Goal: Task Accomplishment & Management: Use online tool/utility

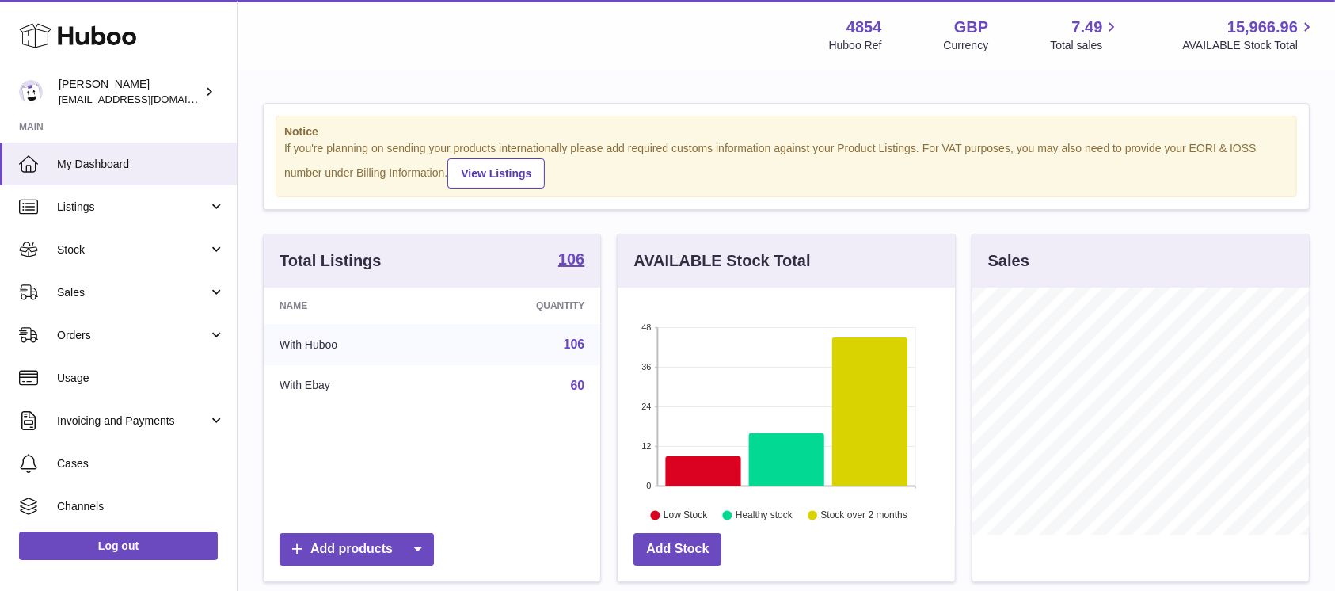
scroll to position [247, 336]
click at [144, 251] on span "Stock" at bounding box center [132, 249] width 151 height 15
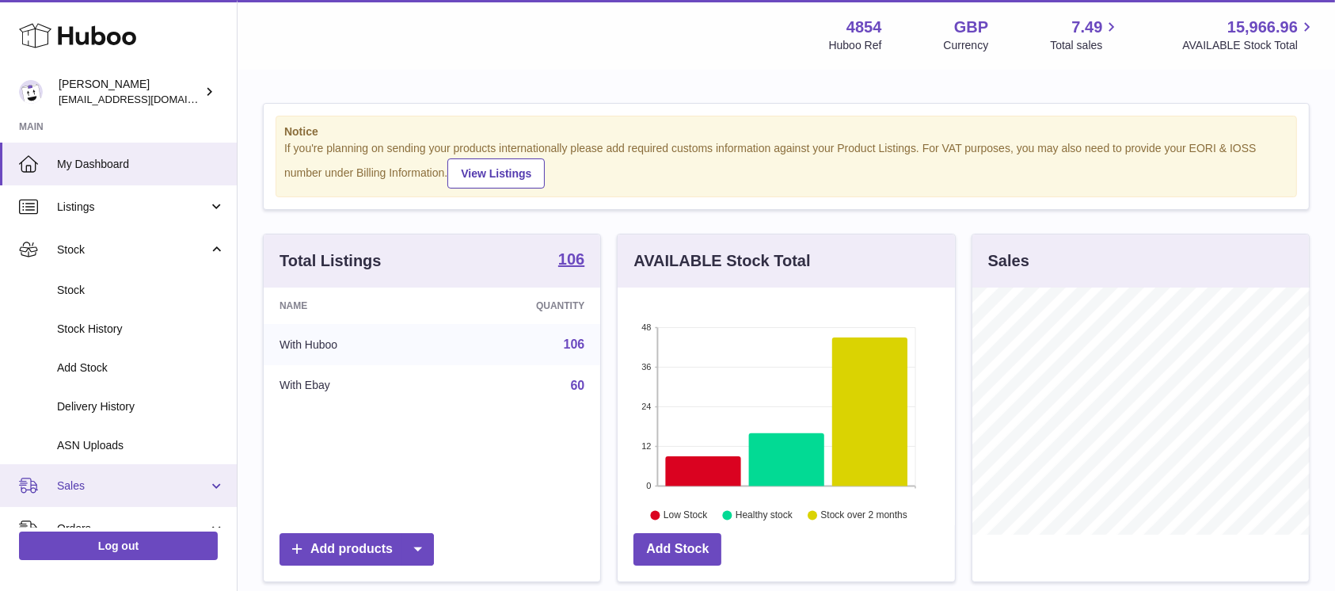
click at [162, 468] on link "Sales" at bounding box center [118, 485] width 237 height 43
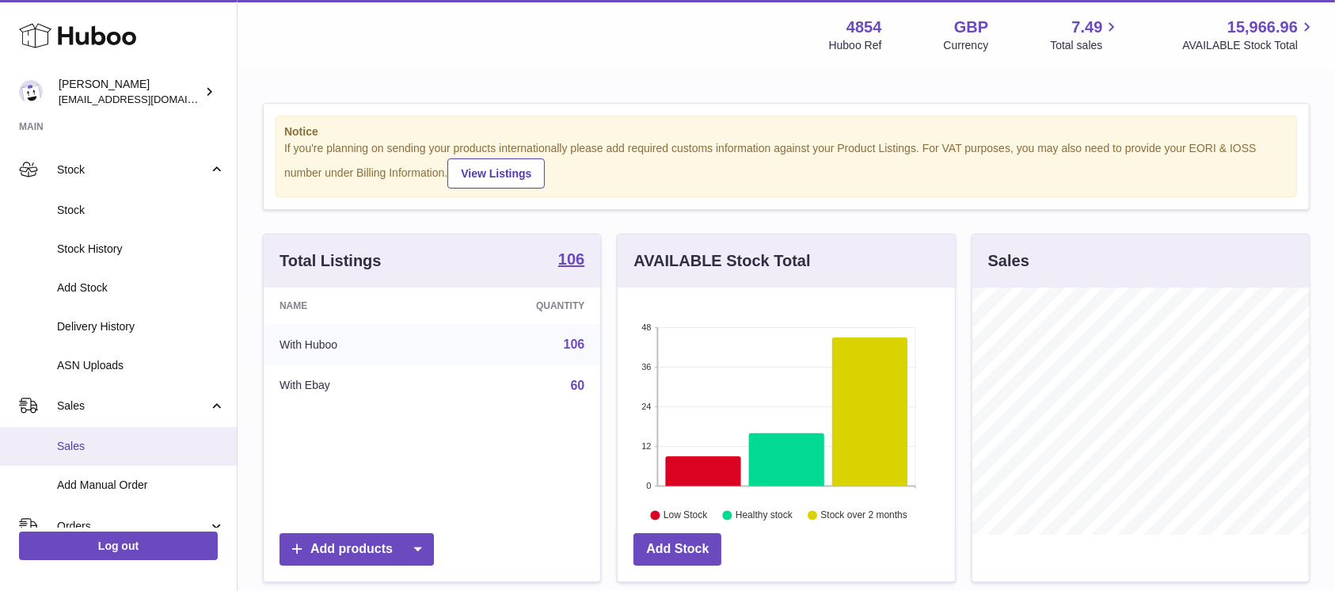
scroll to position [105, 0]
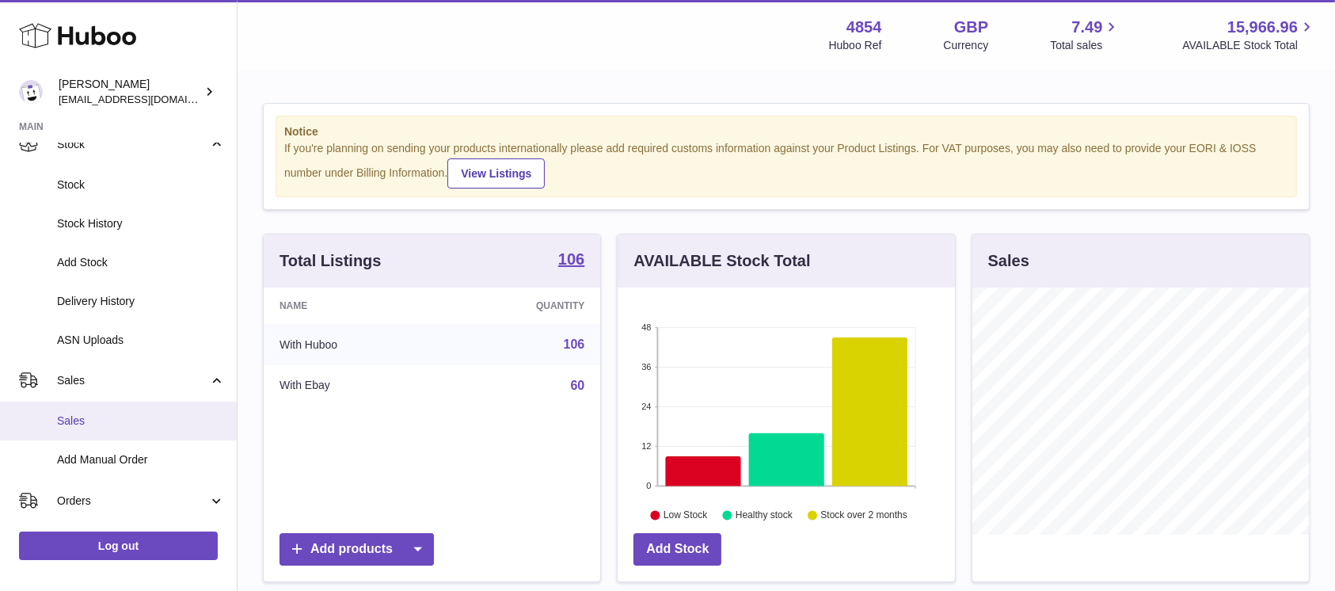
click at [154, 419] on span "Sales" at bounding box center [141, 420] width 168 height 15
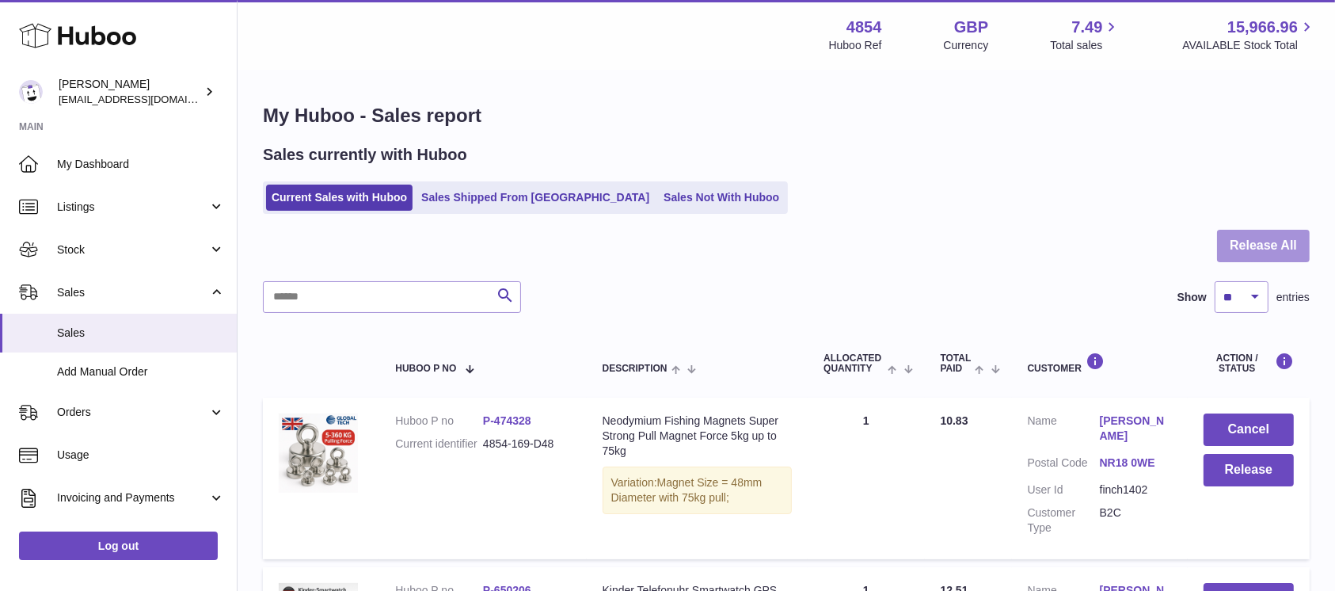
click at [1293, 249] on button "Release All" at bounding box center [1263, 246] width 93 height 32
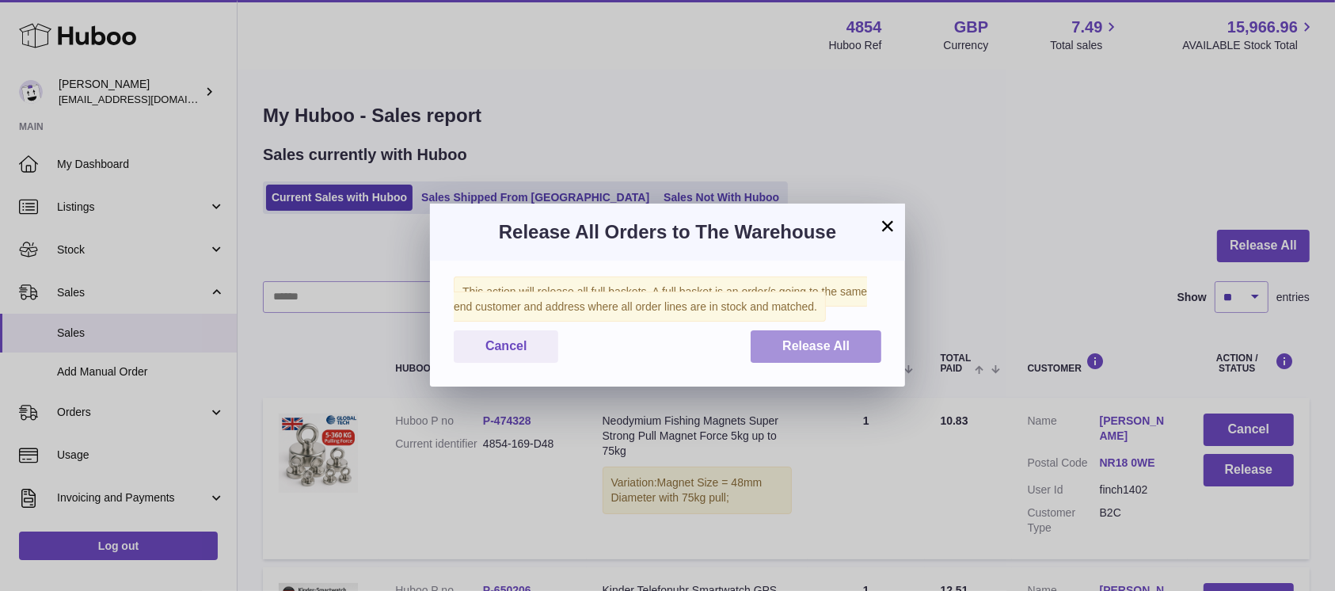
click at [790, 335] on button "Release All" at bounding box center [816, 346] width 131 height 32
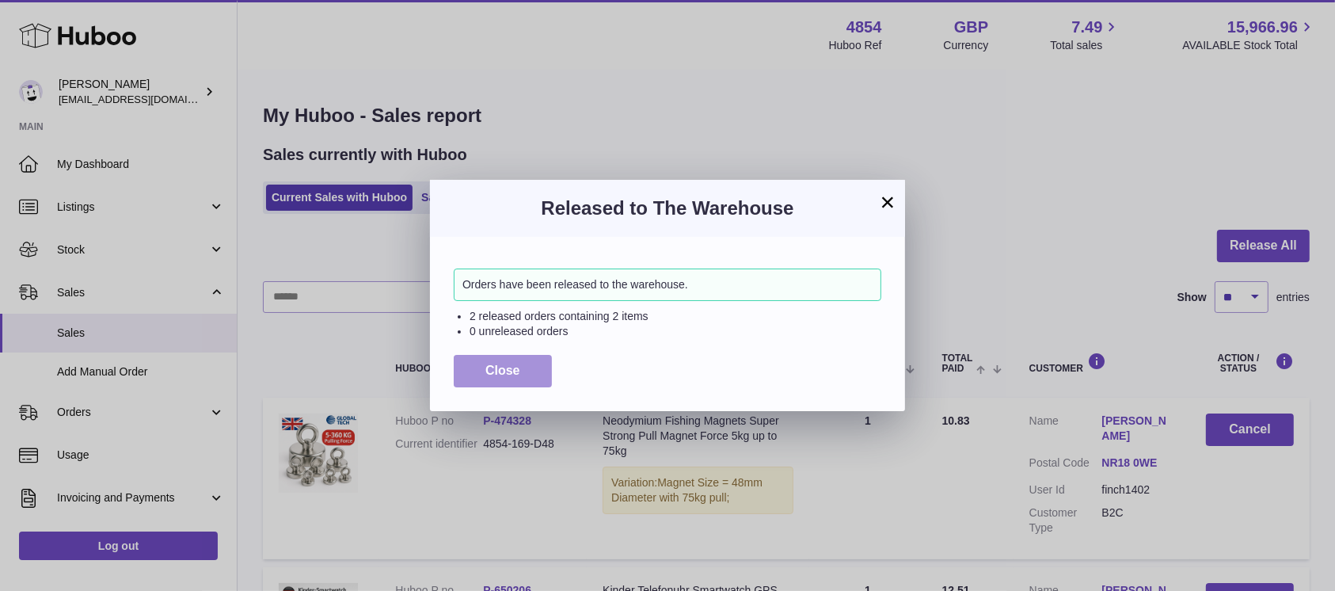
click at [509, 359] on button "Close" at bounding box center [503, 371] width 98 height 32
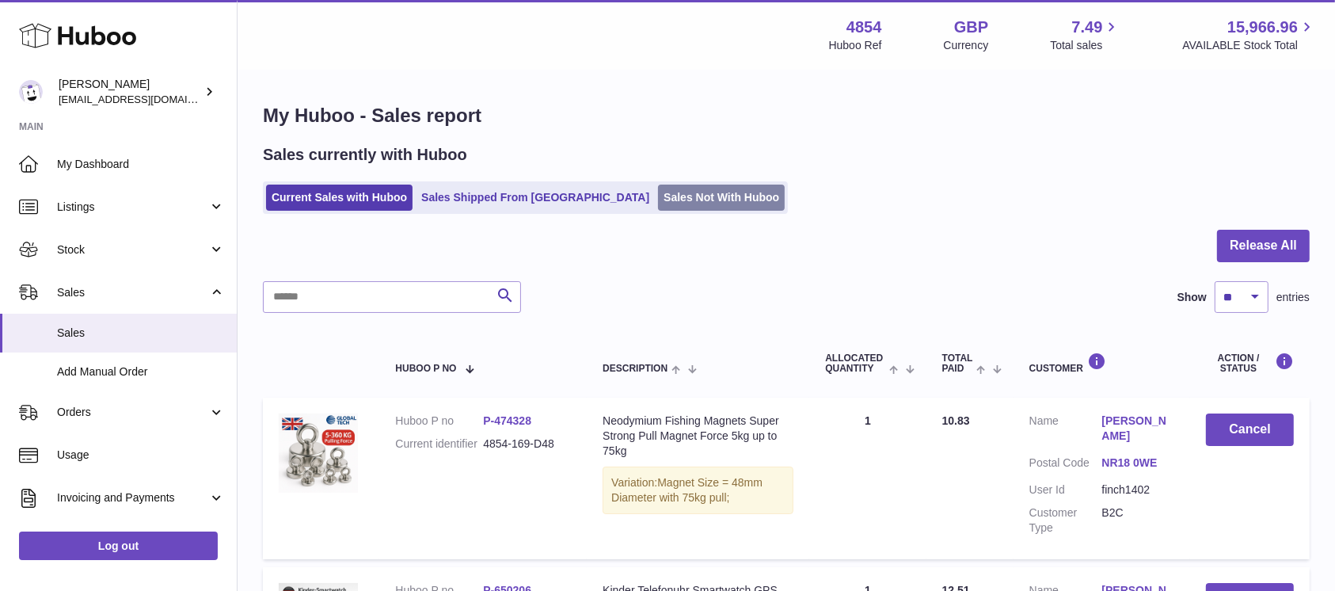
click at [658, 207] on link "Sales Not With Huboo" at bounding box center [721, 197] width 127 height 26
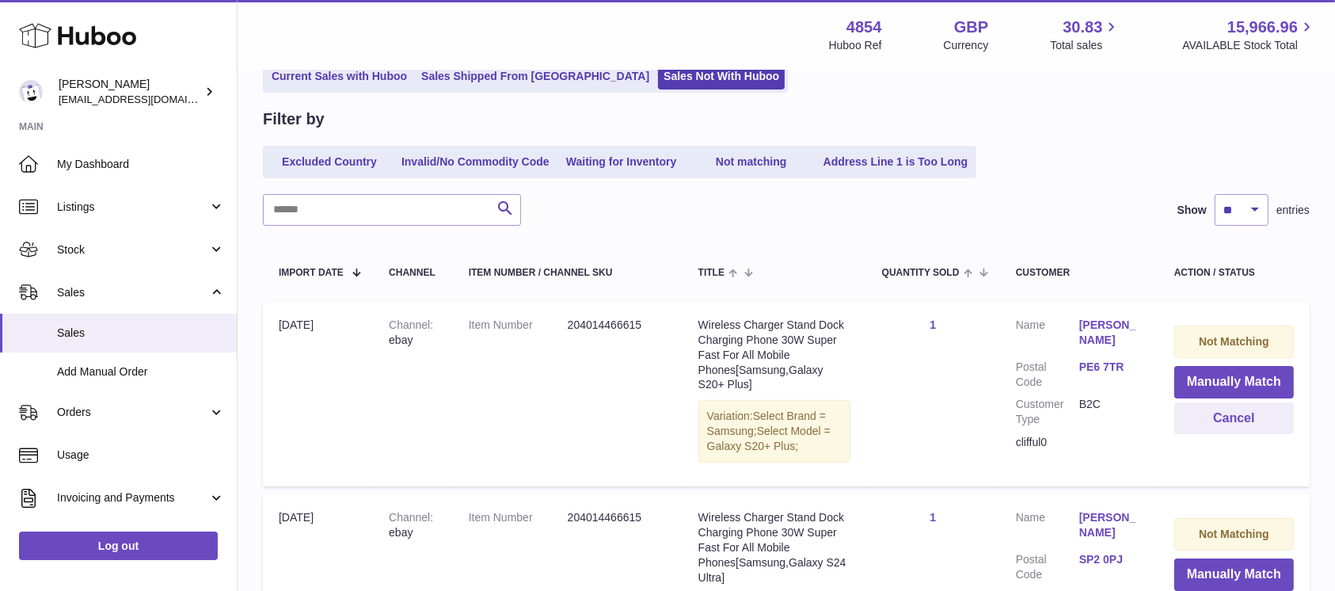
scroll to position [317, 0]
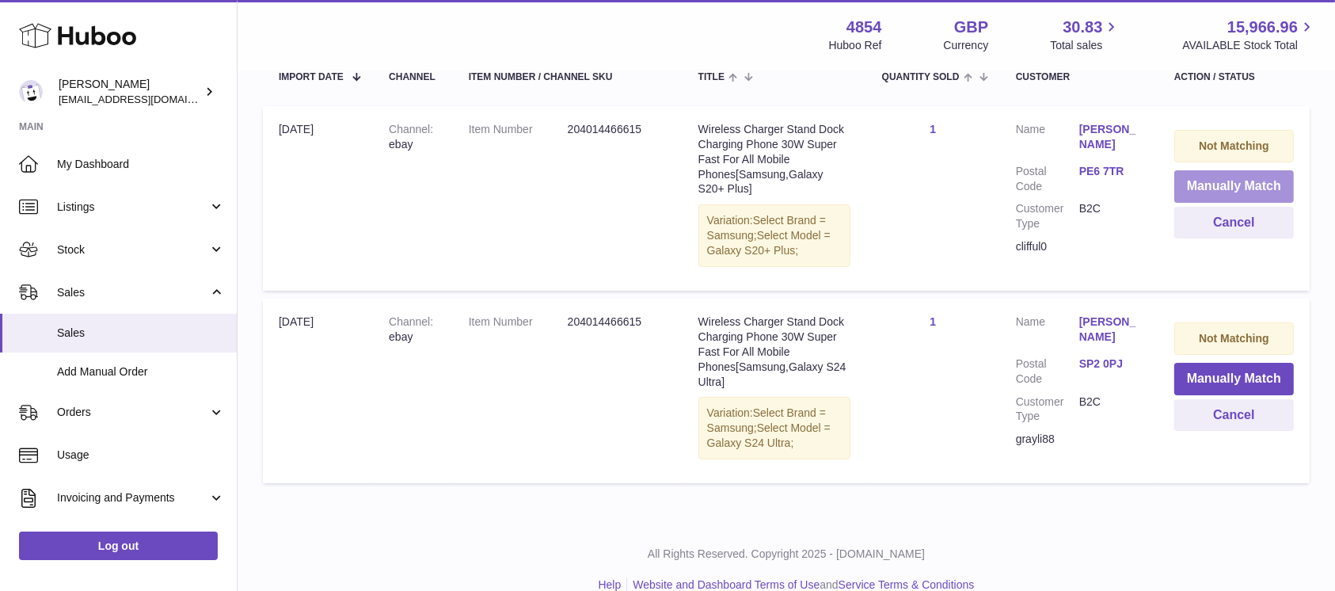
click at [1233, 190] on button "Manually Match" at bounding box center [1234, 186] width 120 height 32
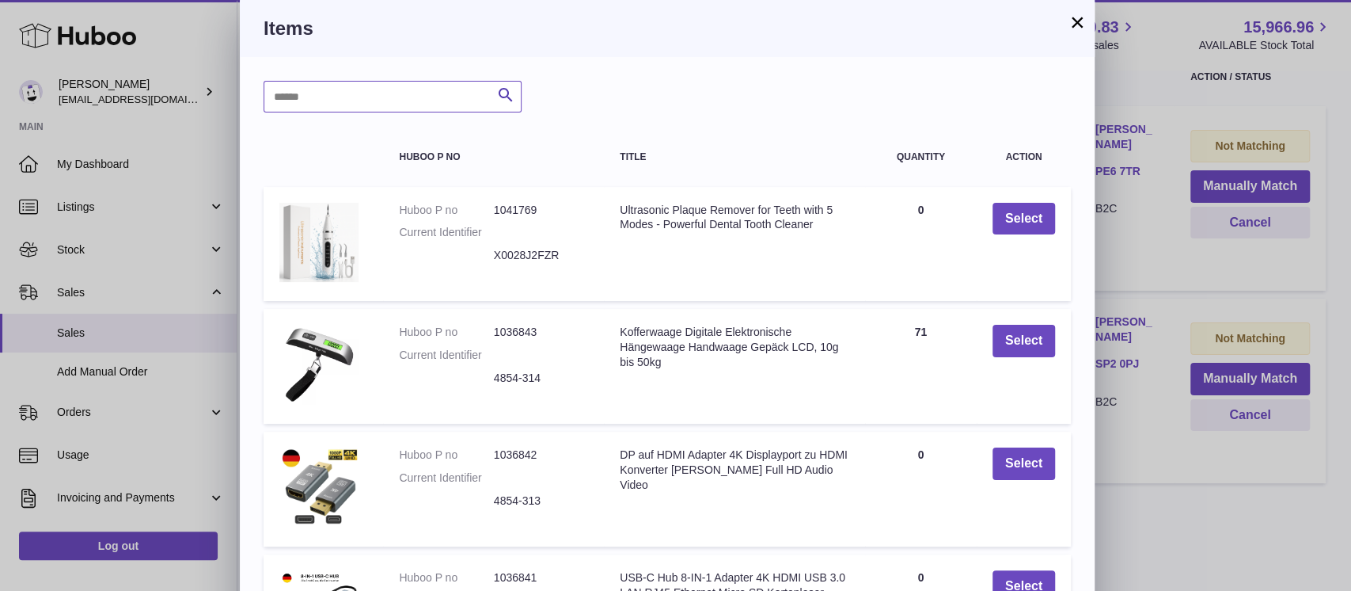
click at [401, 86] on input "text" at bounding box center [393, 97] width 258 height 32
type input "*****"
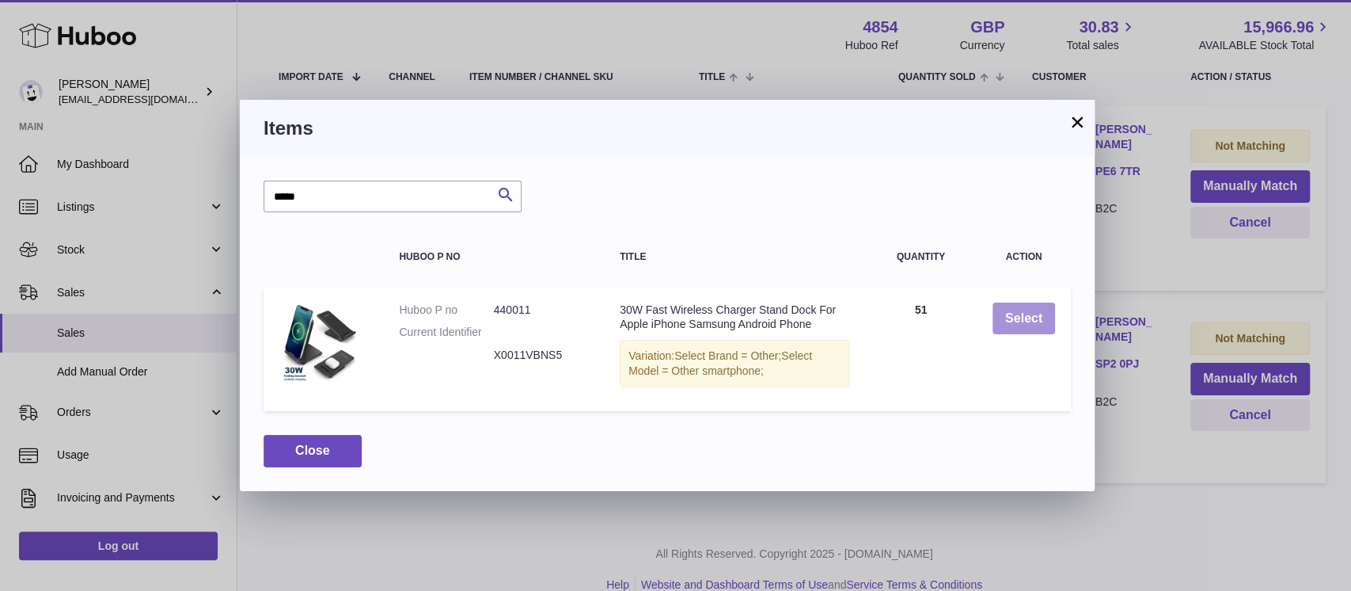
click at [1036, 316] on button "Select" at bounding box center [1024, 318] width 63 height 32
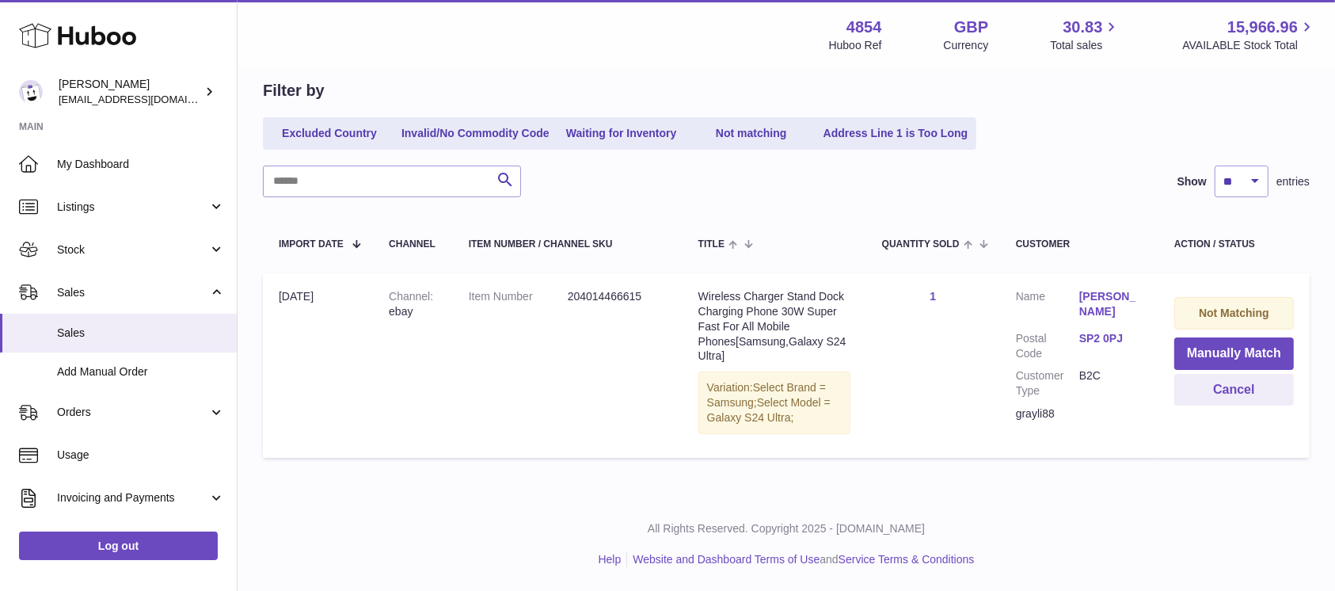
scroll to position [149, 0]
click at [1200, 352] on button "Manually Match" at bounding box center [1234, 354] width 120 height 32
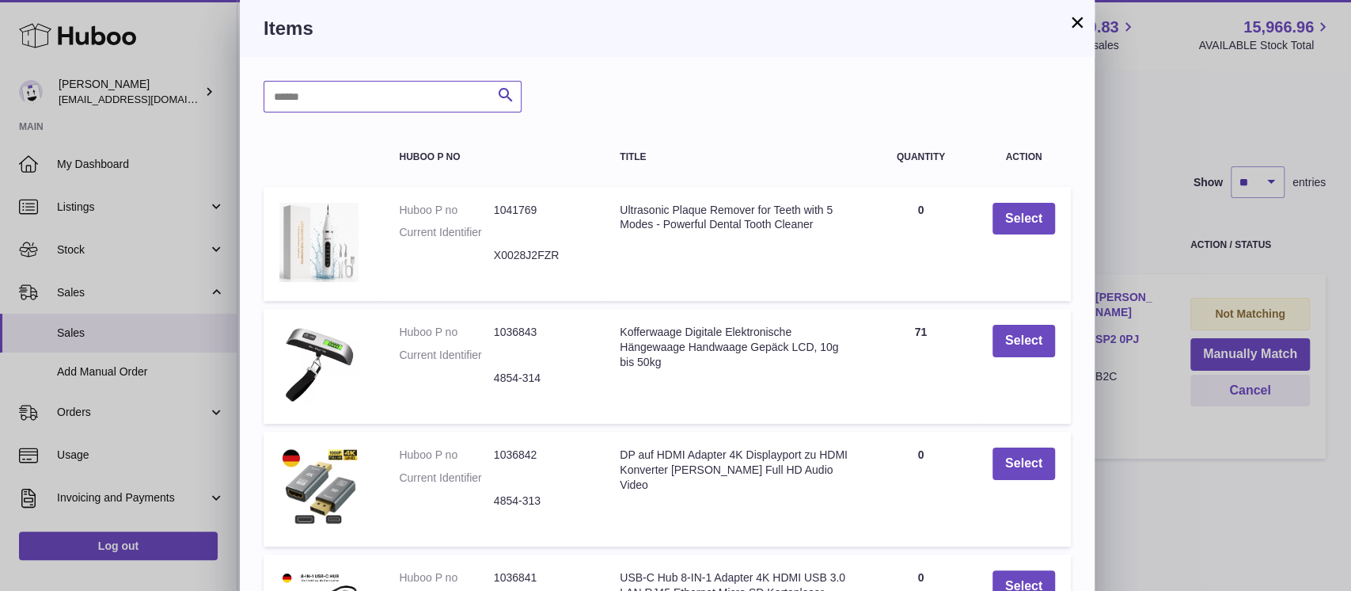
click at [368, 89] on input "text" at bounding box center [393, 97] width 258 height 32
type input "*****"
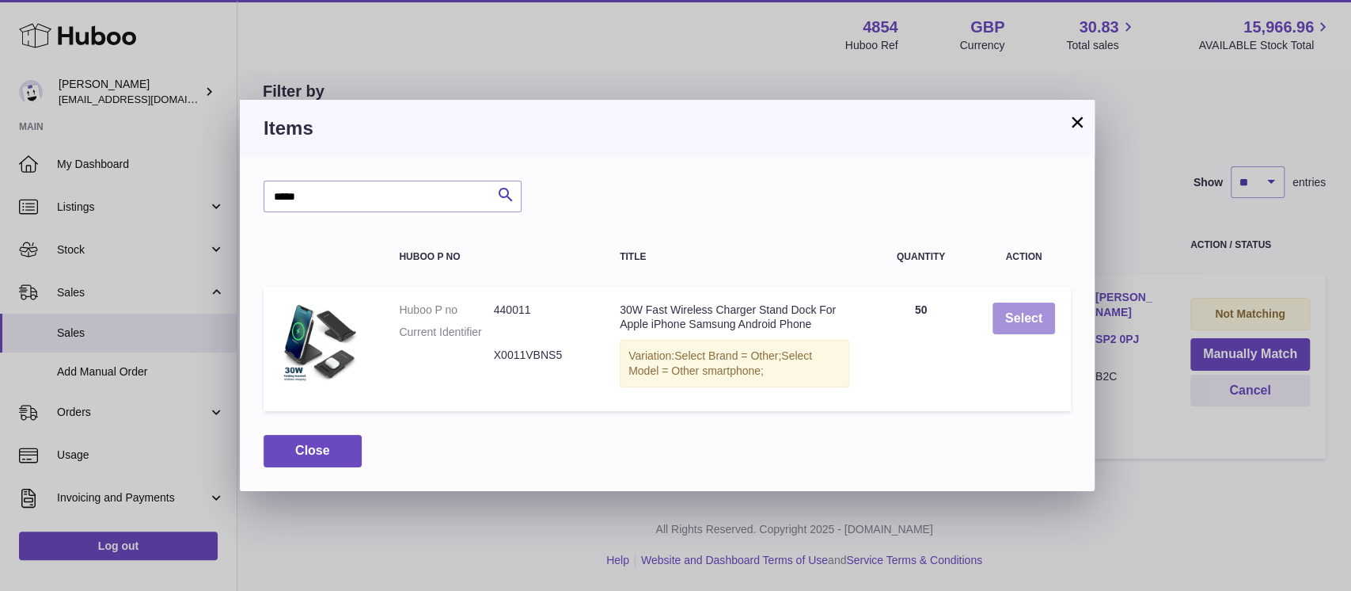
click at [1008, 320] on button "Select" at bounding box center [1024, 318] width 63 height 32
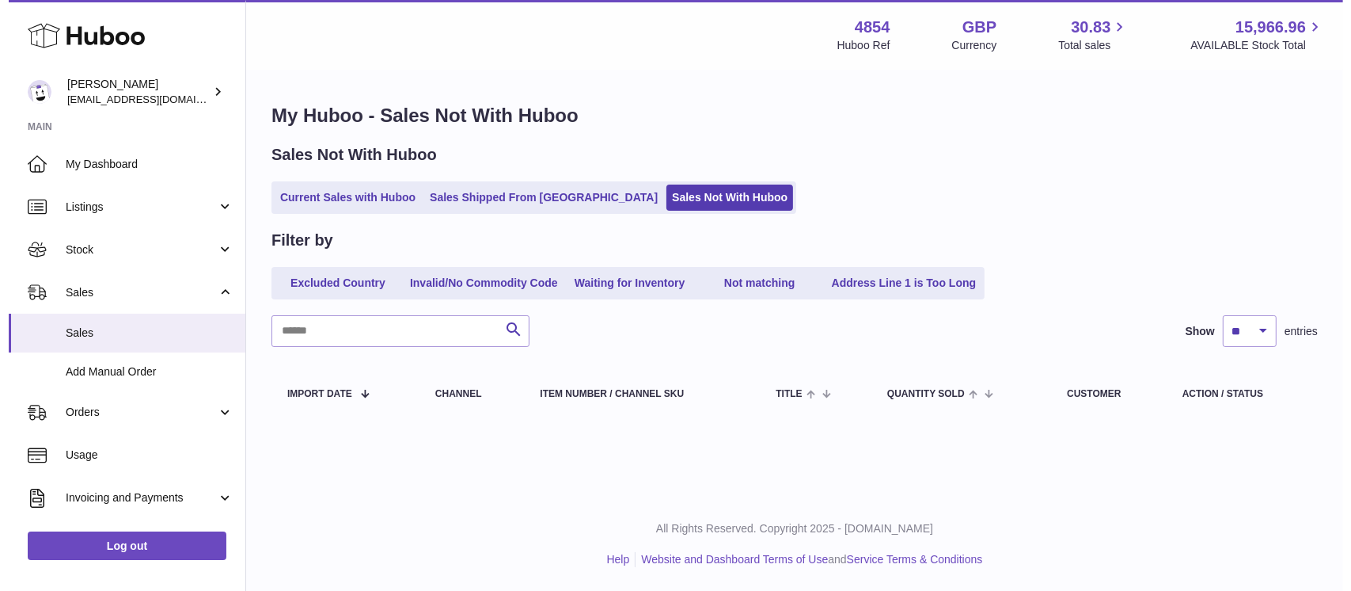
scroll to position [0, 0]
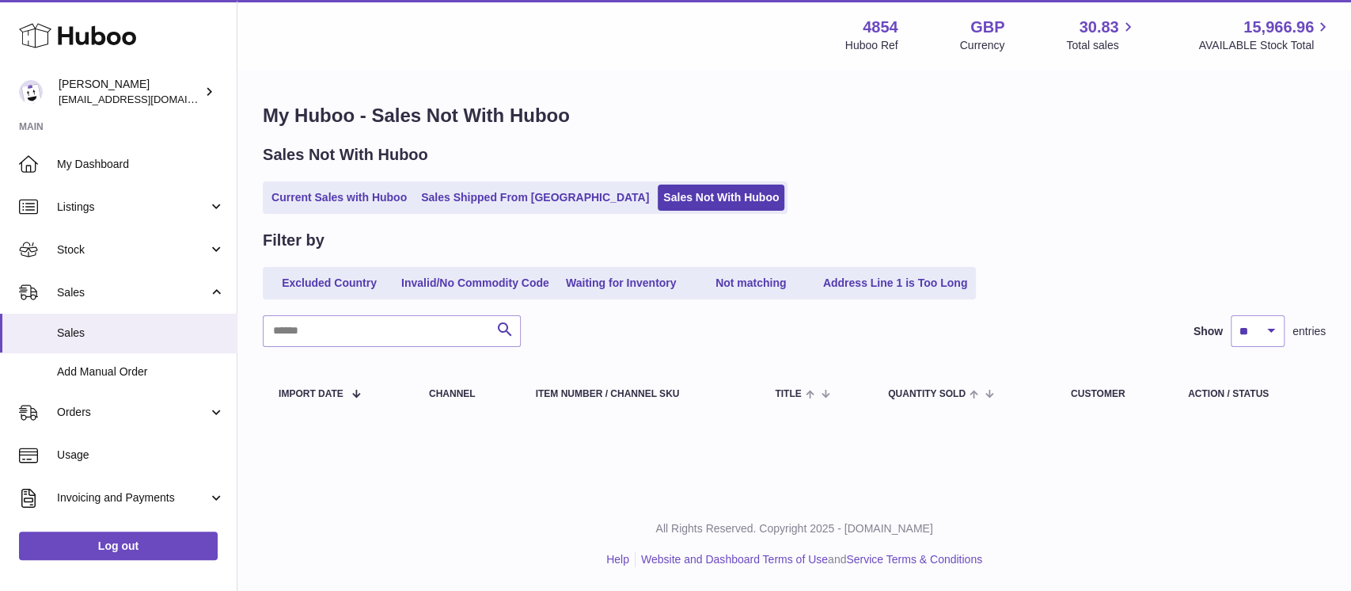
click at [358, 174] on div "Sales Not With Huboo Current Sales with Huboo Sales Shipped From Huboo Sales No…" at bounding box center [794, 179] width 1063 height 70
click at [348, 203] on link "Current Sales with Huboo" at bounding box center [339, 197] width 146 height 26
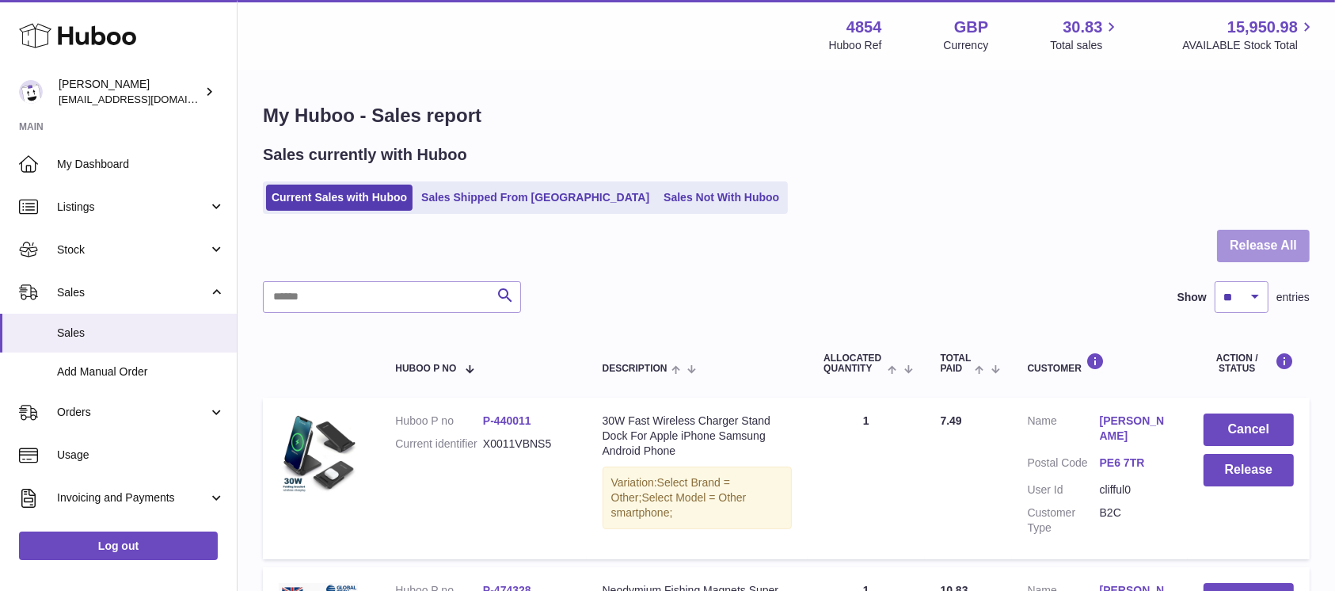
click at [1242, 244] on button "Release All" at bounding box center [1263, 246] width 93 height 32
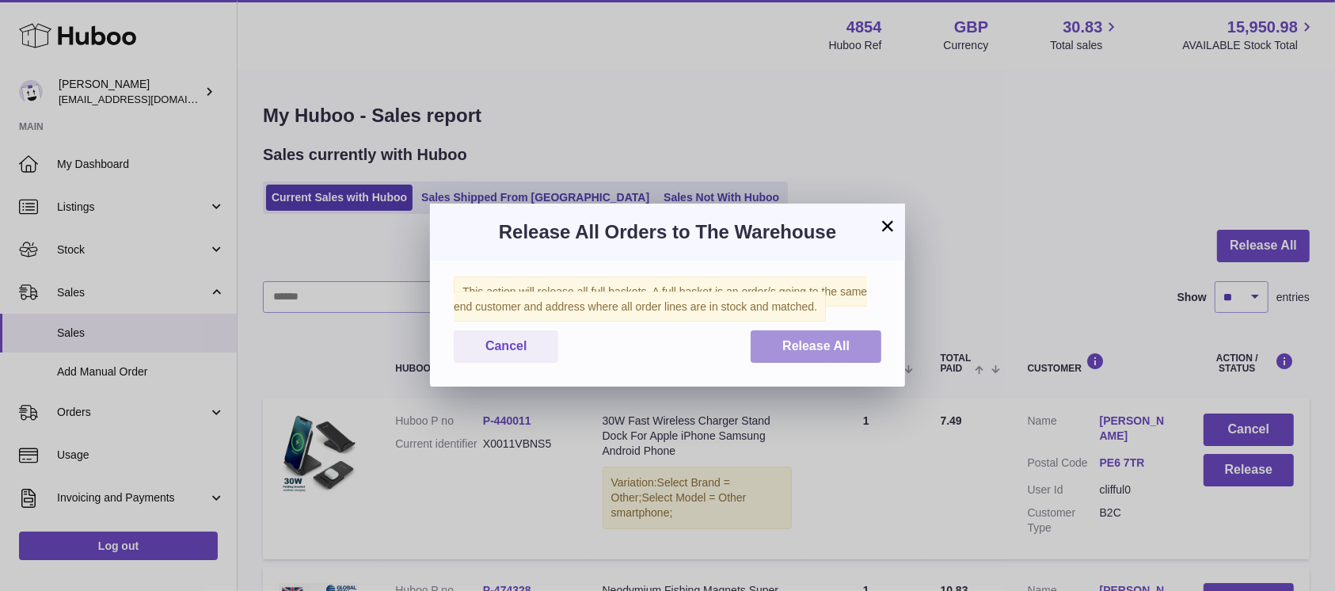
click at [866, 339] on button "Release All" at bounding box center [816, 346] width 131 height 32
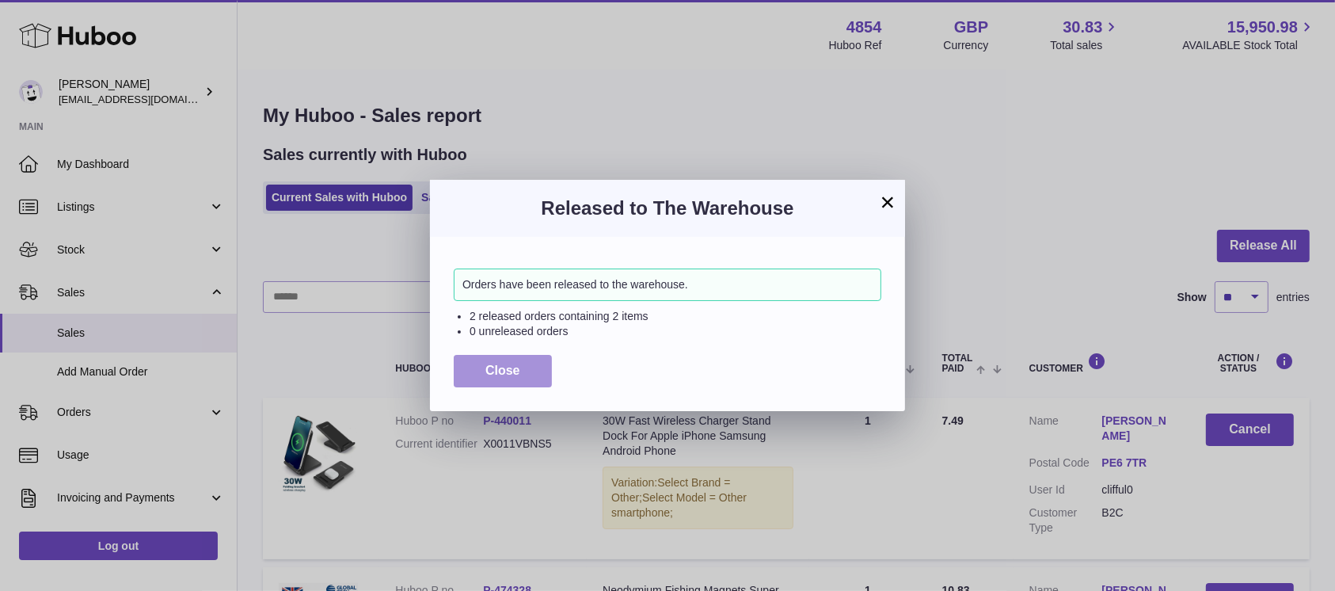
click at [510, 363] on span "Close" at bounding box center [502, 369] width 35 height 13
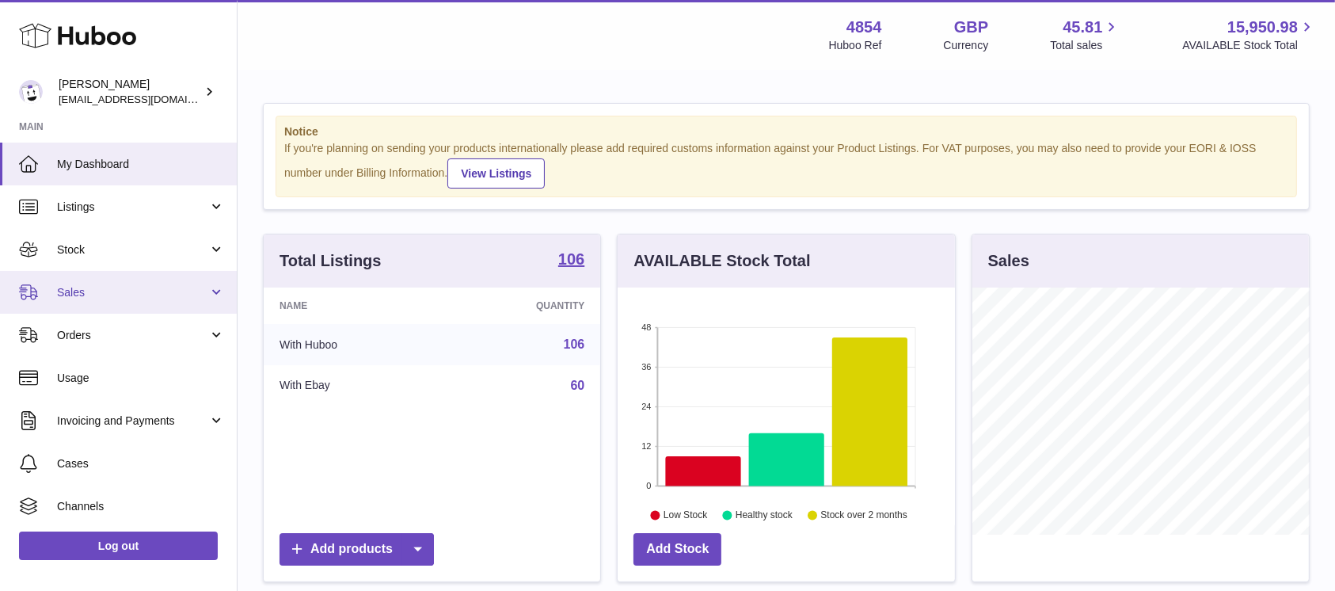
click at [166, 286] on span "Sales" at bounding box center [132, 292] width 151 height 15
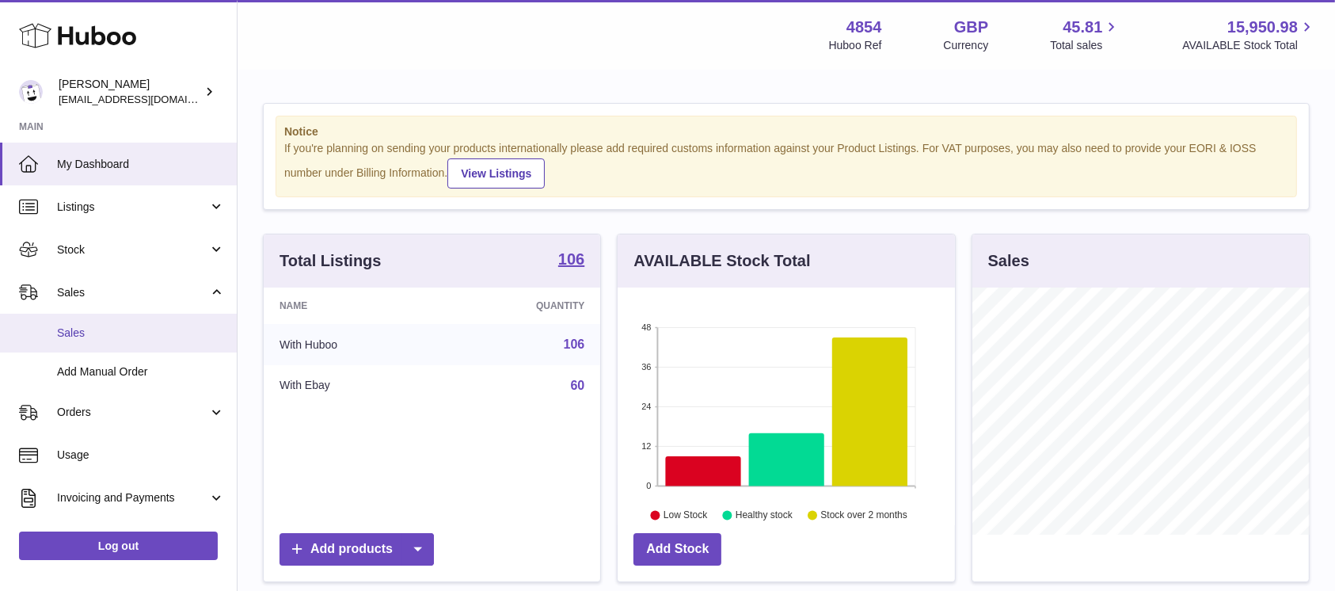
click at [154, 327] on span "Sales" at bounding box center [141, 332] width 168 height 15
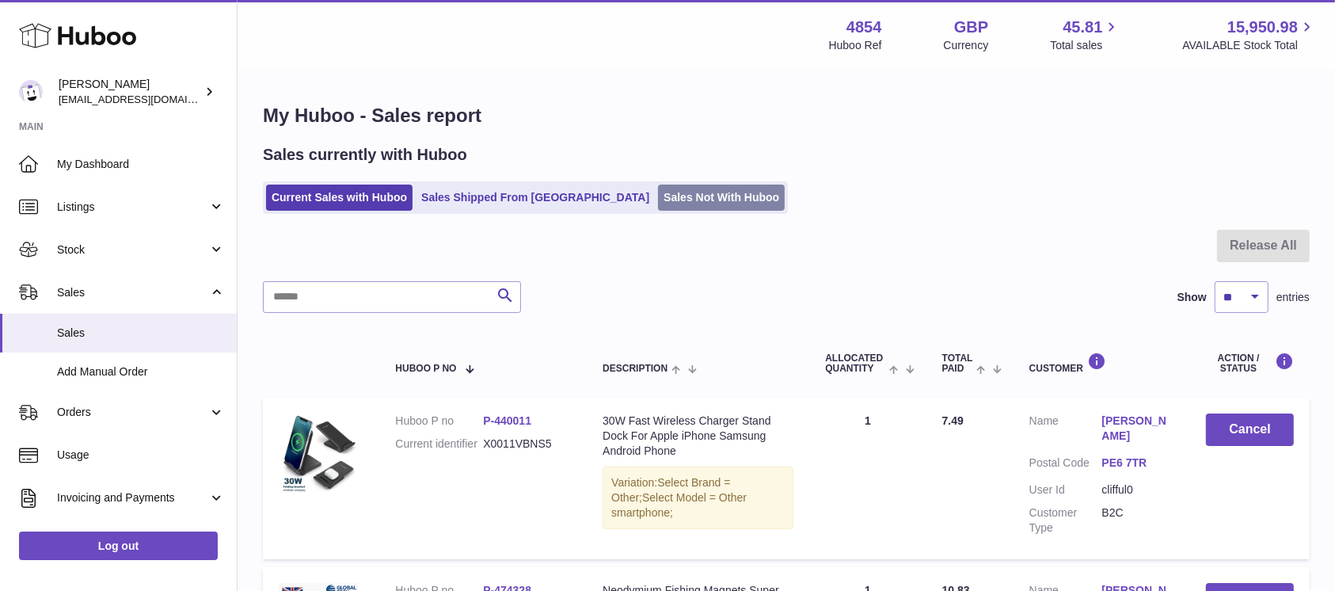
click at [686, 204] on link "Sales Not With Huboo" at bounding box center [721, 197] width 127 height 26
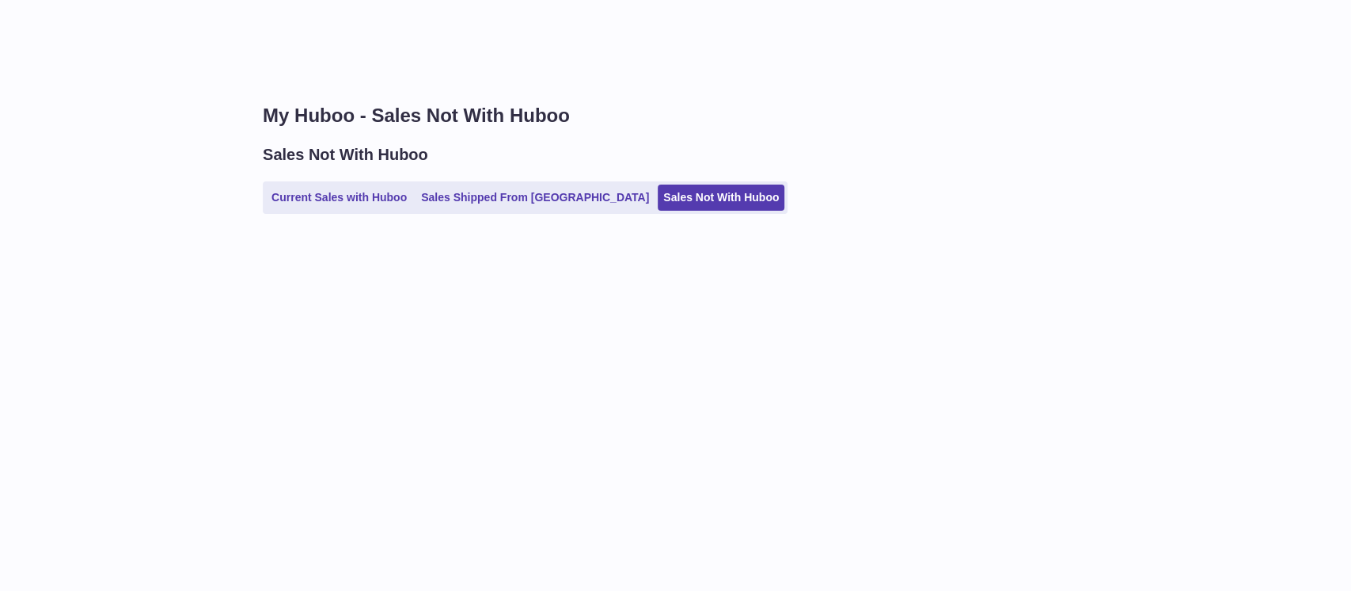
click at [369, 203] on link "Current Sales with Huboo" at bounding box center [339, 197] width 146 height 26
